Goal: Information Seeking & Learning: Learn about a topic

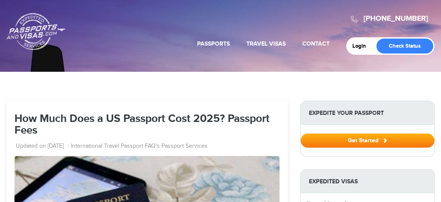
select select "**********"
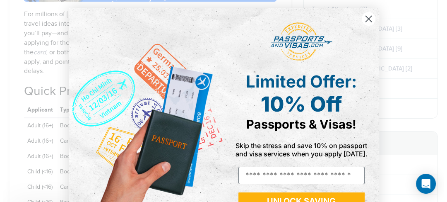
scroll to position [656, 0]
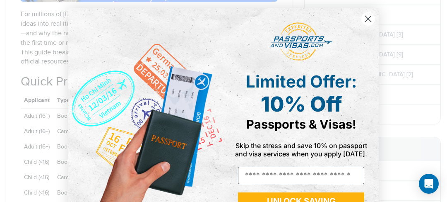
click at [365, 17] on icon "Close dialog" at bounding box center [368, 19] width 6 height 6
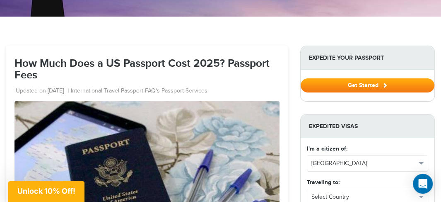
scroll to position [0, 0]
